Goal: Communication & Community: Answer question/provide support

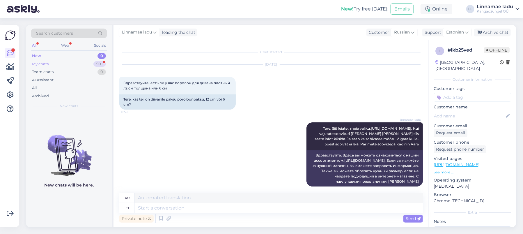
scroll to position [16, 0]
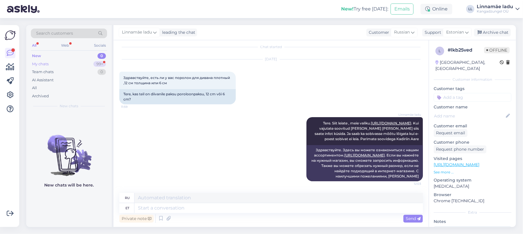
click at [75, 60] on div "My chats 99+" at bounding box center [69, 64] width 76 height 8
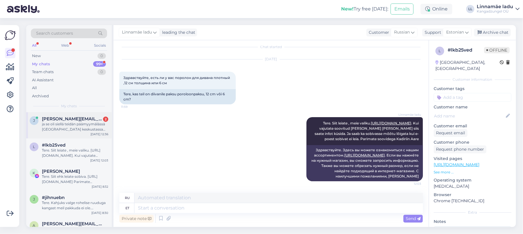
click at [61, 124] on div "ja se oli siellä teidän päämyymälässä [GEOGRAPHIC_DATA] keskustassa [PERSON_NAM…" at bounding box center [75, 126] width 66 height 10
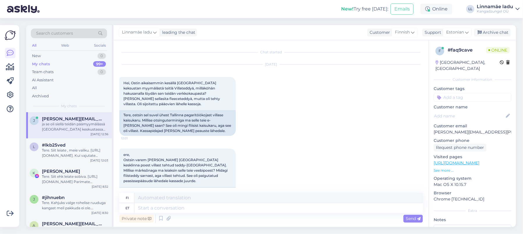
scroll to position [403, 0]
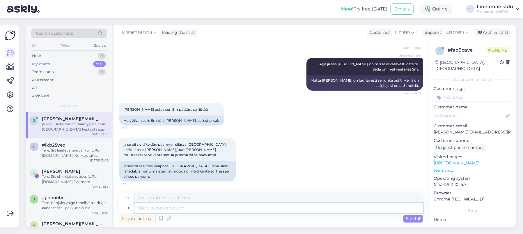
click at [208, 207] on textarea at bounding box center [278, 208] width 288 height 10
type textarea "Se"
type textarea "Tämä"
type textarea "S"
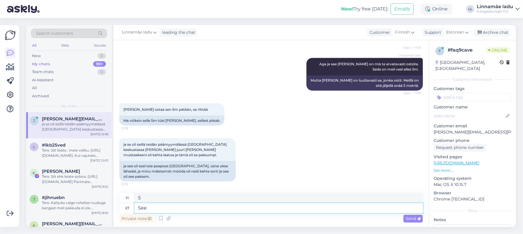
type textarea "See"
type textarea "Tämä"
type textarea "See [PERSON_NAME]"
type textarea "[PERSON_NAME]"
type textarea "See [PERSON_NAME] kauplusest o"
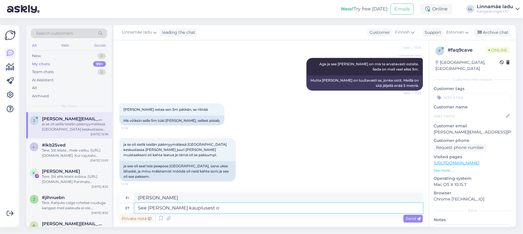
type textarea "[PERSON_NAME] kaupasta"
type textarea "See [PERSON_NAME] kauplusest on o"
type textarea "[PERSON_NAME] kaupasta on"
type textarea "See [PERSON_NAME] kauplusest on otsas."
type textarea "[PERSON_NAME] on loppunut myymälästä."
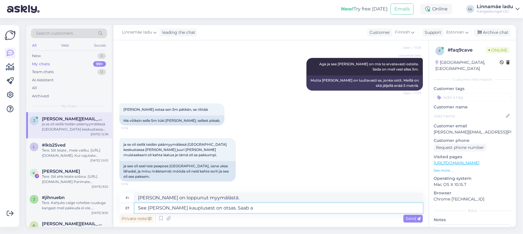
type textarea "See [PERSON_NAME] kauplusest on otsas. Saab ai"
type textarea "[PERSON_NAME] on loppunut myymälästä. Voi"
type textarea "See [PERSON_NAME] kauplusest on otsas. Saab ainult"
type textarea "[PERSON_NAME] on loppunut myymälästä. Saatavilla vain"
type textarea "See [PERSON_NAME] kauplusest on otsas. Saab ainult läbi e-[PERSON_NAME]"
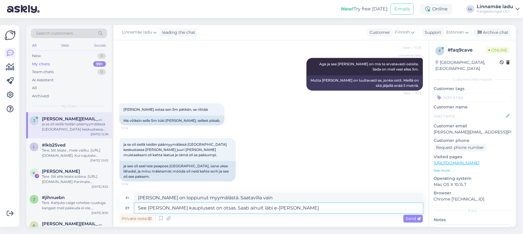
type textarea "[PERSON_NAME] on loppunut myymälästä. Saatavilla vain verkkokaupan kautta."
type textarea "See [PERSON_NAME] kauplusest on otsas. Saab ainult läbi e-[PERSON_NAME] tellida."
type textarea "[PERSON_NAME] on loppunut myymälästä. Sitä voi tilata vain verkkokaupan kautta."
type textarea "See [PERSON_NAME] kauplusest on otsas. Saab ainult läbi e-[PERSON_NAME] tellida…"
type textarea "[PERSON_NAME] on loppunut myymälästä. [PERSON_NAME] tilata sen vain verkkokaupa…"
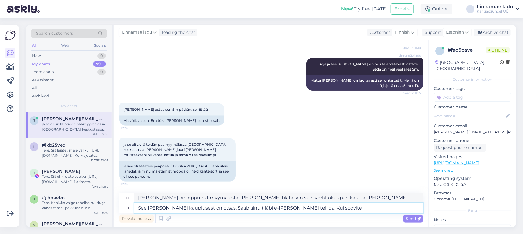
type textarea "See [PERSON_NAME] kauplusest on otsas. Saab ainult läbi e-[PERSON_NAME] tellida…"
type textarea "[PERSON_NAME] on loppunut myymälästä. [PERSON_NAME] tilata sen vain verkkokaupa…"
type textarea "See [PERSON_NAME] kauplusest on otsas. Saab ainult läbi e-[PERSON_NAME] tellida…"
type textarea "[PERSON_NAME] on loppunut myymälästä. [PERSON_NAME] tilata sen vain verkkokaupa…"
type textarea "See [PERSON_NAME] kauplusest on otsas. Saab ainult läbi e-[PERSON_NAME] tellida…"
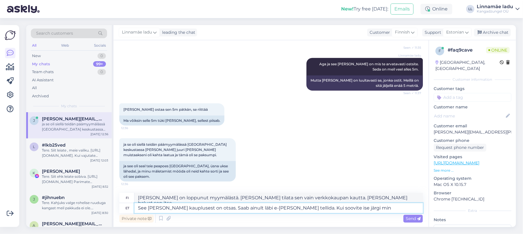
type textarea "[PERSON_NAME] on loppunut myymälästä. [PERSON_NAME] tilata sen vain verkkokaupa…"
type textarea "See [PERSON_NAME] kauplusest on otsas. Saab ainult läbi e-[PERSON_NAME] tellida…"
type textarea "[PERSON_NAME] on loppunut myymälästä. [PERSON_NAME] tilata sen vain verkkokaupa…"
type textarea "See [PERSON_NAME] kauplusest on otsas. Saab ainult läbi e-[PERSON_NAME] tellida…"
type textarea "[PERSON_NAME] on loppunut myymälästä. [PERSON_NAME] tilata sen vain verkkokaupa…"
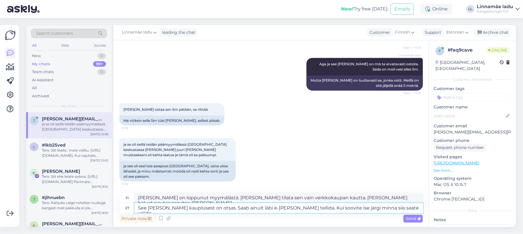
type textarea "See [PERSON_NAME] kauplusest on otsas. Saab ainult läbi e-[PERSON_NAME] tellida…"
type textarea "[PERSON_NAME] on loppunut myymälästä. [PERSON_NAME] tilata sen vain verkkokaupa…"
type textarea "See [PERSON_NAME] kauplusest on otsas. Saab ainult läbi e-[PERSON_NAME] tellida…"
type textarea "[PERSON_NAME] on loppunut myymälästä. [PERSON_NAME] tilata sen vain verkkokaupa…"
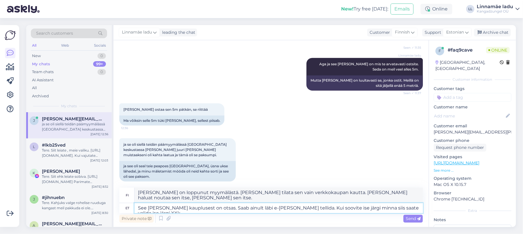
type textarea "See [PERSON_NAME] kauplusest on otsas. Saab ainult läbi e-[PERSON_NAME] tellida…"
type textarea "[PERSON_NAME] on loppunut myymälästä. [PERSON_NAME] tilata sen vain verkkokaupa…"
type textarea "See [PERSON_NAME] kauplusest on otsas. Saab ainult läbi e-[PERSON_NAME] tellida…"
type textarea "[PERSON_NAME] on loppunut myymälästä. [PERSON_NAME] tilata sen vain verkkokaupa…"
type textarea "See [PERSON_NAME] kauplusest on otsas. Saab ainult läbi e-[PERSON_NAME] tellida…"
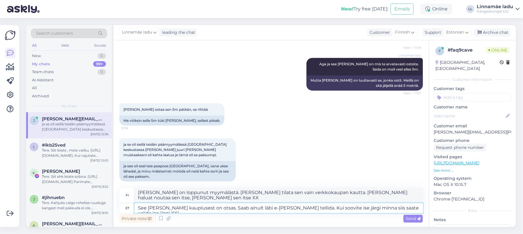
type textarea "[PERSON_NAME] on loppunut myymälästä. [PERSON_NAME] tilata sen vain verkkokaupa…"
type textarea "See [PERSON_NAME] kauplusest on otsas. Saab ainult läbi e-[PERSON_NAME] tellida…"
click at [412, 217] on span "Send" at bounding box center [413, 218] width 15 height 5
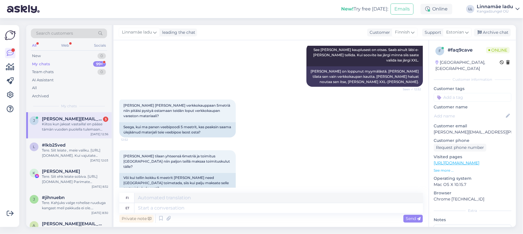
scroll to position [595, 0]
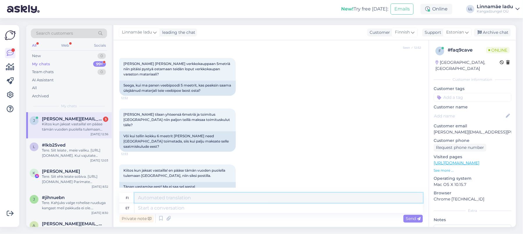
click at [191, 198] on textarea at bounding box center [278, 198] width 288 height 10
click at [192, 213] on div "Private note Send" at bounding box center [271, 218] width 304 height 11
click at [193, 210] on textarea at bounding box center [278, 208] width 288 height 10
type textarea "Tellida"
type textarea "Tilata"
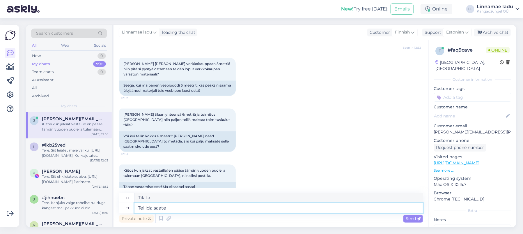
type textarea "Tellida saate"
type textarea "[PERSON_NAME] tilata"
type textarea "Tellida saate täpselt"
type textarea "[PERSON_NAME] tilata tarkalleen"
type textarea "Tellida saate täpselt 5m."
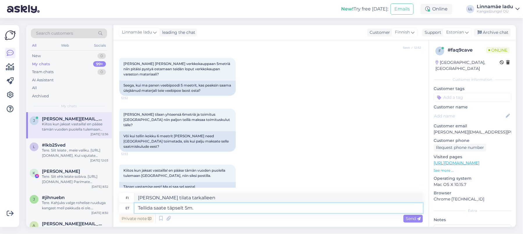
type textarea "[PERSON_NAME] tilata tasan 5m."
type textarea "Tellida saate täpselt 5m. Rohkem k"
type textarea "[PERSON_NAME] tilata tasan 5m. Lisää"
type textarea "Tellida saate täpselt 5m. Rohkem kahjuks"
type textarea "[PERSON_NAME] tilata tasan 5m. Valitettavasti enemmän."
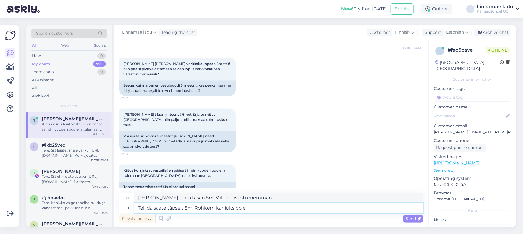
type textarea "Tellida saate täpselt 5m. Rohkem kahjuks pole v"
type textarea "[PERSON_NAME] tilata tasan 5m. Valitettavasti niitä ei ole enempää."
type textarea "Tellida saate täpselt 5m. Rohkem kahjuks pole võimalik."
type textarea "[PERSON_NAME] tilata tasan 5m. Valitettavasti enempää ei ole mahdollista."
type textarea "Tellida saate täpselt 5m. Rohkem kahjuks pole võimalik. [PERSON_NAME]"
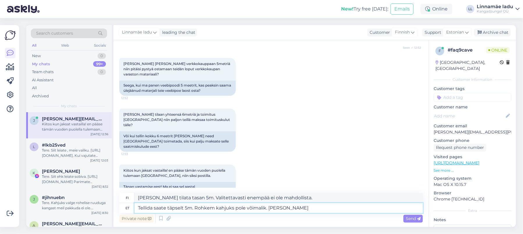
type textarea "[PERSON_NAME] tilata tasan 5m. Valitettavasti enempää ei ole mahdollista. [PERS…"
type textarea "Tellida saate täpselt 5m. Rohkem kahjuks pole võimalik. Kui tellimust v"
type textarea "[PERSON_NAME] tilata tasan 5m. Valitettavasti enempää ei ole mahdollista. [PERS…"
type textarea "Tellida saate täpselt 5m. Rohkem kahjuks pole võimalik. Kui tellimust vormisata…"
type textarea "[PERSON_NAME] tilata tasan 5m. Valitettavasti enempää ei ole mahdollista. Tilau…"
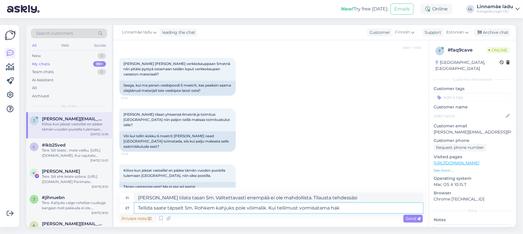
type textarea "Tellida saate täpselt 5m. Rohkem kahjuks pole võimalik. Kui tellimust vormisata…"
type textarea "[PERSON_NAME] tilata tasan 5 miljoonaa. Valitettavasti enempää ei ole mahdollis…"
type textarea "Tellida saate täpselt 5m. Rohkem kahjuks pole võimalik. Kui tellimust vormisata…"
type textarea "[PERSON_NAME] tilata tasan 5m. Valitettavasti enempää ei ole mahdollista. [PERS…"
click at [317, 208] on textarea "Tellida saate täpselt 5m. Rohkem kahjuks pole võimalik. Kui tellimust vormisata…" at bounding box center [278, 208] width 288 height 10
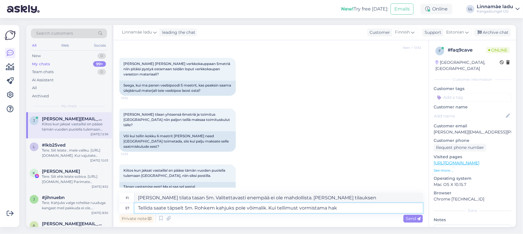
click at [352, 209] on textarea "Tellida saate täpselt 5m. Rohkem kahjuks pole võimalik. Kui tellimust vormistam…" at bounding box center [278, 208] width 288 height 10
type textarea "Tellida saate täpselt 5m. Rohkem kahjuks pole võimalik. Kui tellimust vormistam…"
type textarea "[PERSON_NAME] tilata tasan 5 miljoonaa. Valitettavasti enempää ei ole mahdollis…"
type textarea "Tellida saate täpselt 5m. Rohkem kahjuks pole võimalik. Kui tellimust vormistam…"
type textarea "[PERSON_NAME] tilata tasan 5 miljoonaa. Valitettavasti enempää ei ole mahdollis…"
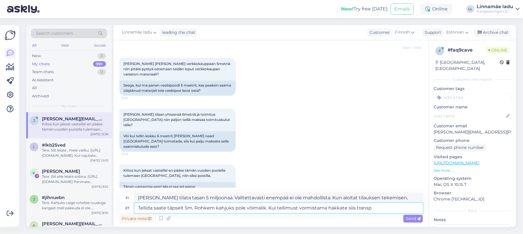
type textarea "Tellida saate täpselt 5m. Rohkem kahjuks pole võimalik. Kui tellimust vormistam…"
type textarea "[PERSON_NAME] tilata tasan 5m. Valitettavasti enempää ei ole mahdollista. Kun a…"
type textarea "Tellida saate täpselt 5m. Rohkem kahjuks pole võimalik. Kui tellimust vormistam…"
type textarea "[PERSON_NAME] tilata tasan 5m. Valitettavasti enempää ei ole mahdollista. Kun a…"
type textarea "Tellida saate täpselt 5m. Rohkem kahjuks pole võimalik. Kui tellimust vormistam…"
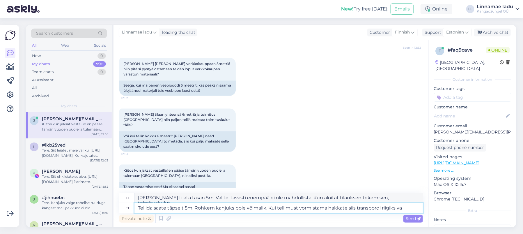
type textarea "[PERSON_NAME] tilata tasan 5m. Valitettavasti enempää ei ole mahdollista. Kun a…"
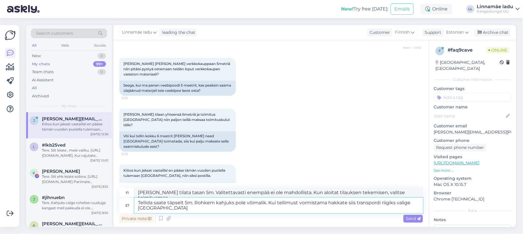
type textarea "Tellida saate täpselt 5m. Rohkem kahjuks pole võimalik. Kui tellimust vormistam…"
type textarea "[PERSON_NAME] tilata tasan 5m. Valitettavasti enempää ei ole mahdollista. Kun a…"
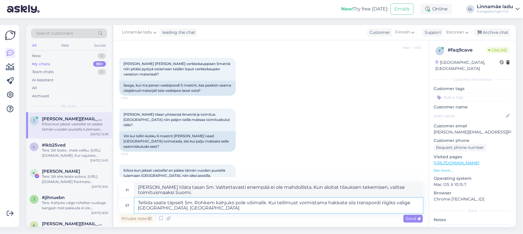
type textarea "Tellida saate täpselt 5m. Rohkem kahjuks pole võimalik. Kui tellimust vormistam…"
type textarea "[PERSON_NAME] tilata tasan 5m. Valitettavasti enempää ei ole mahdollista. Kun a…"
type textarea "Tellida saate täpselt 5m. Rohkem kahjuks pole võimalik. Kui tellimust vormistam…"
type textarea "[PERSON_NAME] tilata tasan 5m. Valitettavasti enempää ei ole mahdollista. Kun a…"
type textarea "Tellida saate täpselt 5m. Rohkem kahjuks pole võimalik. Kui tellimust vormistam…"
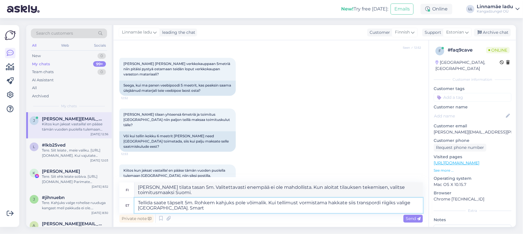
type textarea "[PERSON_NAME] tilata tasan 5m. Valitettavasti enempää ei ole mahdollista. Kun a…"
type textarea "Tellida saate täpselt 5m. Rohkem kahjuks pole võimalik. Kui tellimust vormistam…"
type textarea "[PERSON_NAME] tilata tasan 5m. Valitettavasti enempää ei ole mahdollista. Kun a…"
type textarea "Tellida saate täpselt 5m. Rohkem kahjuks pole võimalik. Kui tellimust vormistam…"
type textarea "[PERSON_NAME] tilata tasan 5m. Valitettavasti enempää ei ole mahdollista. Kun a…"
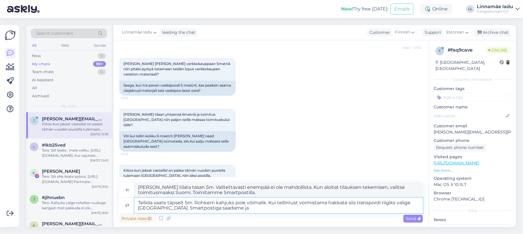
type textarea "Tellida saate täpselt 5m. Rohkem kahjuks pole võimalik. Kui tellimust vormistam…"
type textarea "[PERSON_NAME] tilata tasan 5m. Valitettavasti enempää ei ole mahdollista. Kun a…"
type textarea "Tellida saate täpselt 5m. Rohkem kahjuks pole võimalik. Kui tellimust vormistam…"
type textarea "[PERSON_NAME] tilata tasan 5m. Valitettavasti enempää ei ole mahdollista. Kun a…"
type textarea "Tellida saate täpselt 5m. Rohkem kahjuks pole võimalik. Kui tellimust vormistam…"
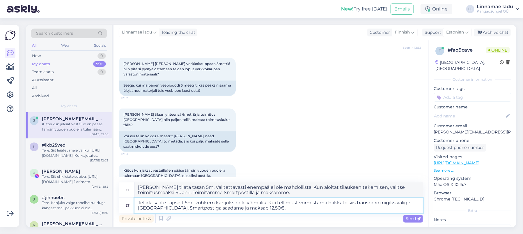
type textarea "[PERSON_NAME] tilata tasan 5m. Valitettavasti enempää ei ole mahdollista. Kun a…"
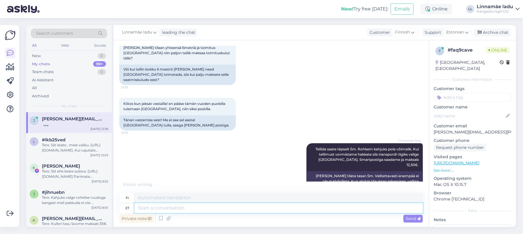
scroll to position [691, 0]
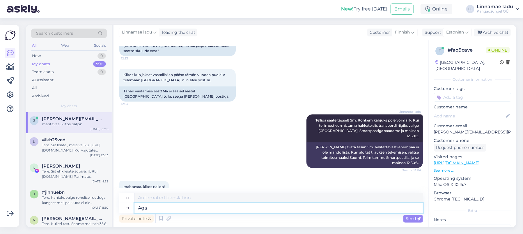
type textarea "Aga"
type textarea "Mutta"
type textarea "Aga palun."
type textarea "Mutta olkaa hyvä."
type textarea "Aga palun. [GEOGRAPHIC_DATA]"
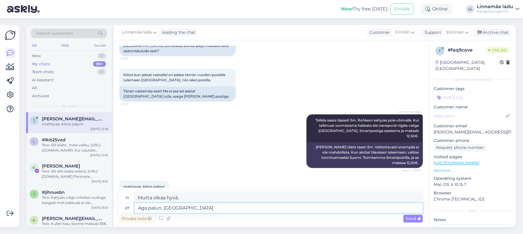
type textarea "Mutta olkaa hyvä. Kaunista."
type textarea "Aga palun. Ilusat päeva s"
type textarea "Mutta olkaa hyvä. Hyvää päivänjatkoa."
type textarea "Aga palun. Ilusat päeva soovides [PERSON_NAME]"
type textarea "Mutta olkaa hyvä. Hyvää päivänjatkoa Kadiri."
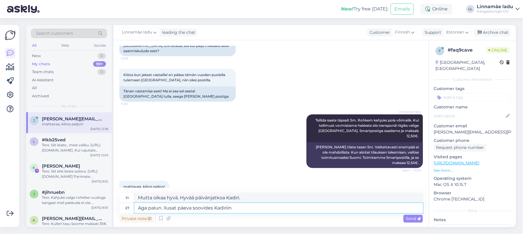
type textarea "Aga palun. Ilusat päeva soovides Kadiriin"
type textarea "Mutta olkaa hyvä. Hyvää päivänjatkoa, Kadiriin"
type textarea "Aga palun. Ilusat päeva soovides Kadiriin Aare"
type textarea "Mutta olkaa hyvä. Hyvää päivänjatkoa Kadiriin Aare"
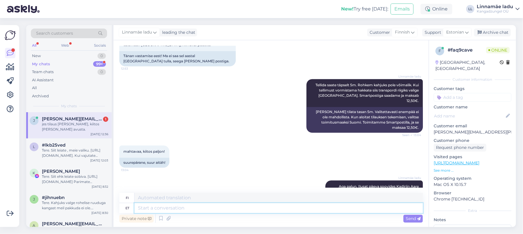
scroll to position [761, 0]
